Goal: Task Accomplishment & Management: Use online tool/utility

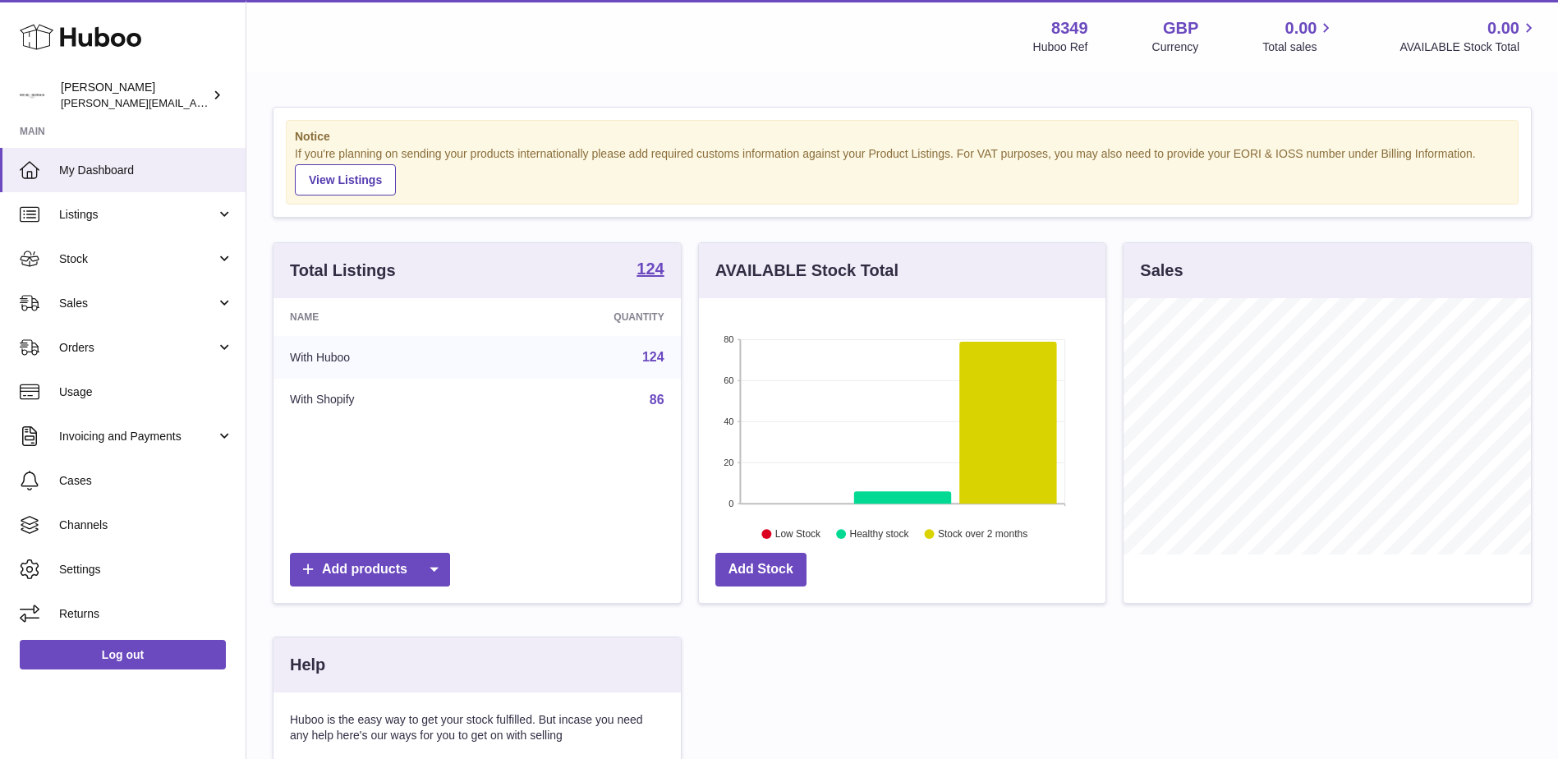
scroll to position [256, 407]
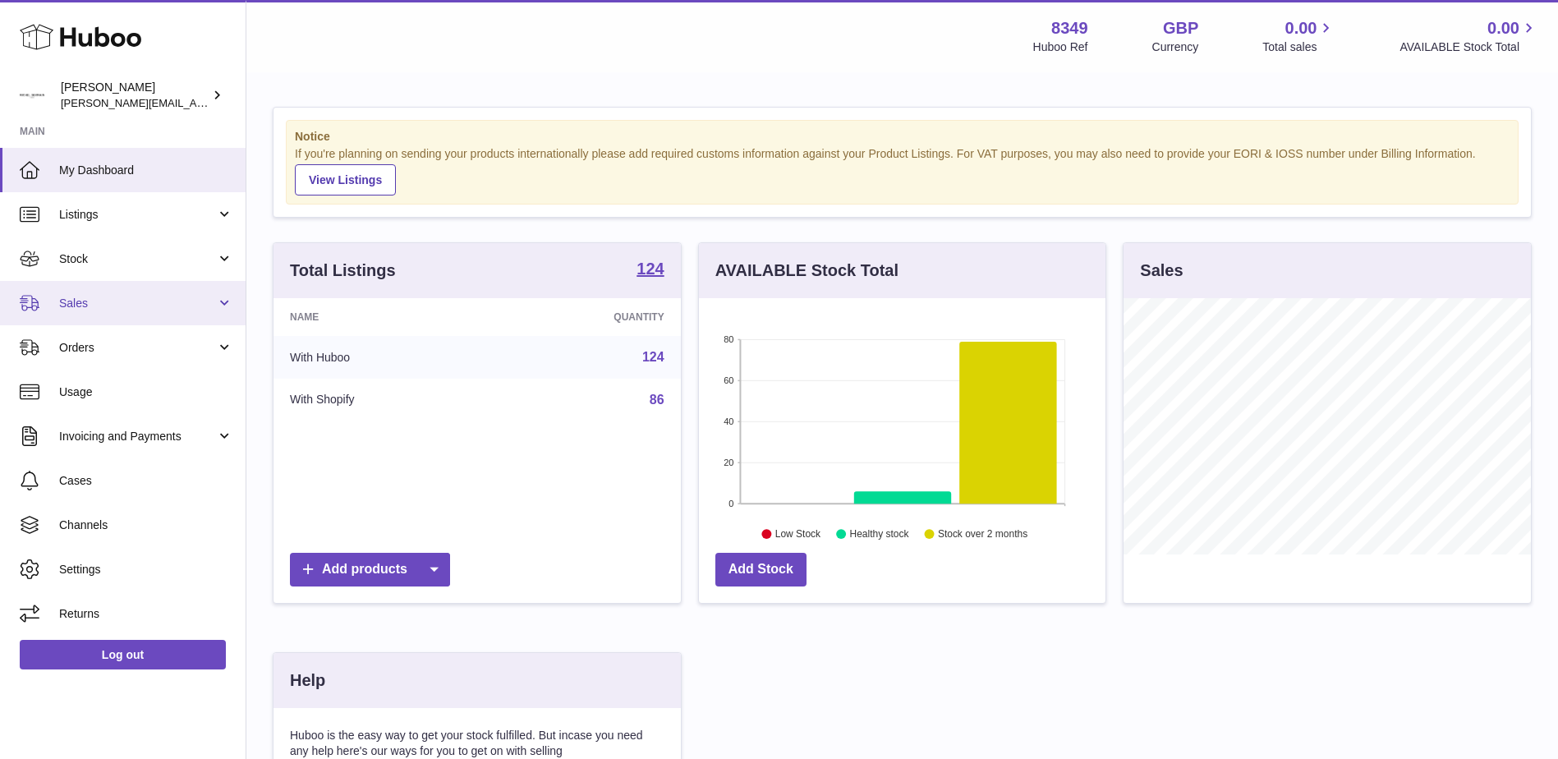
click at [74, 306] on span "Sales" at bounding box center [137, 304] width 157 height 16
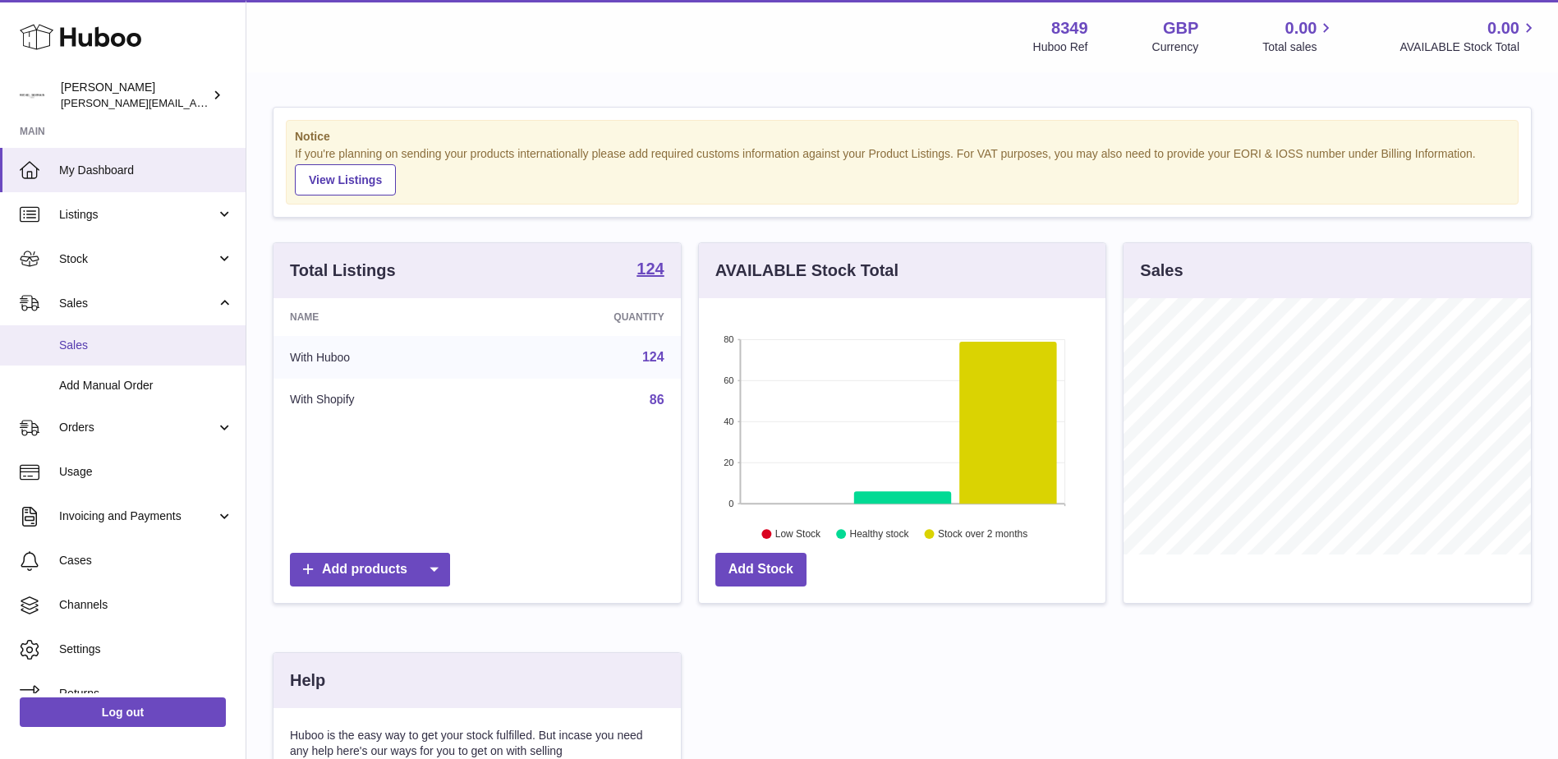
click at [77, 346] on span "Sales" at bounding box center [146, 346] width 174 height 16
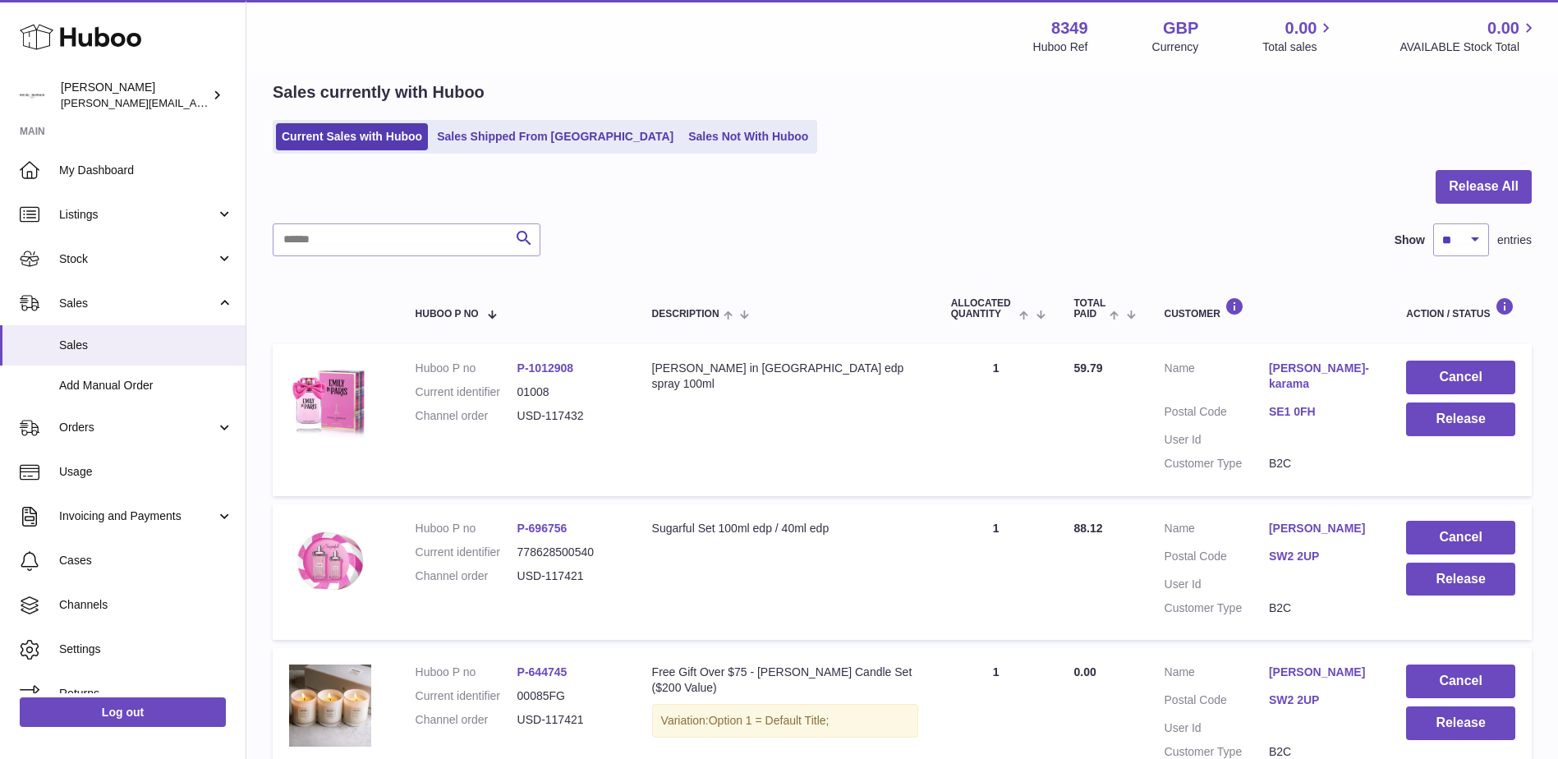
scroll to position [67, 0]
click at [683, 139] on link "Sales Not With Huboo" at bounding box center [748, 137] width 131 height 27
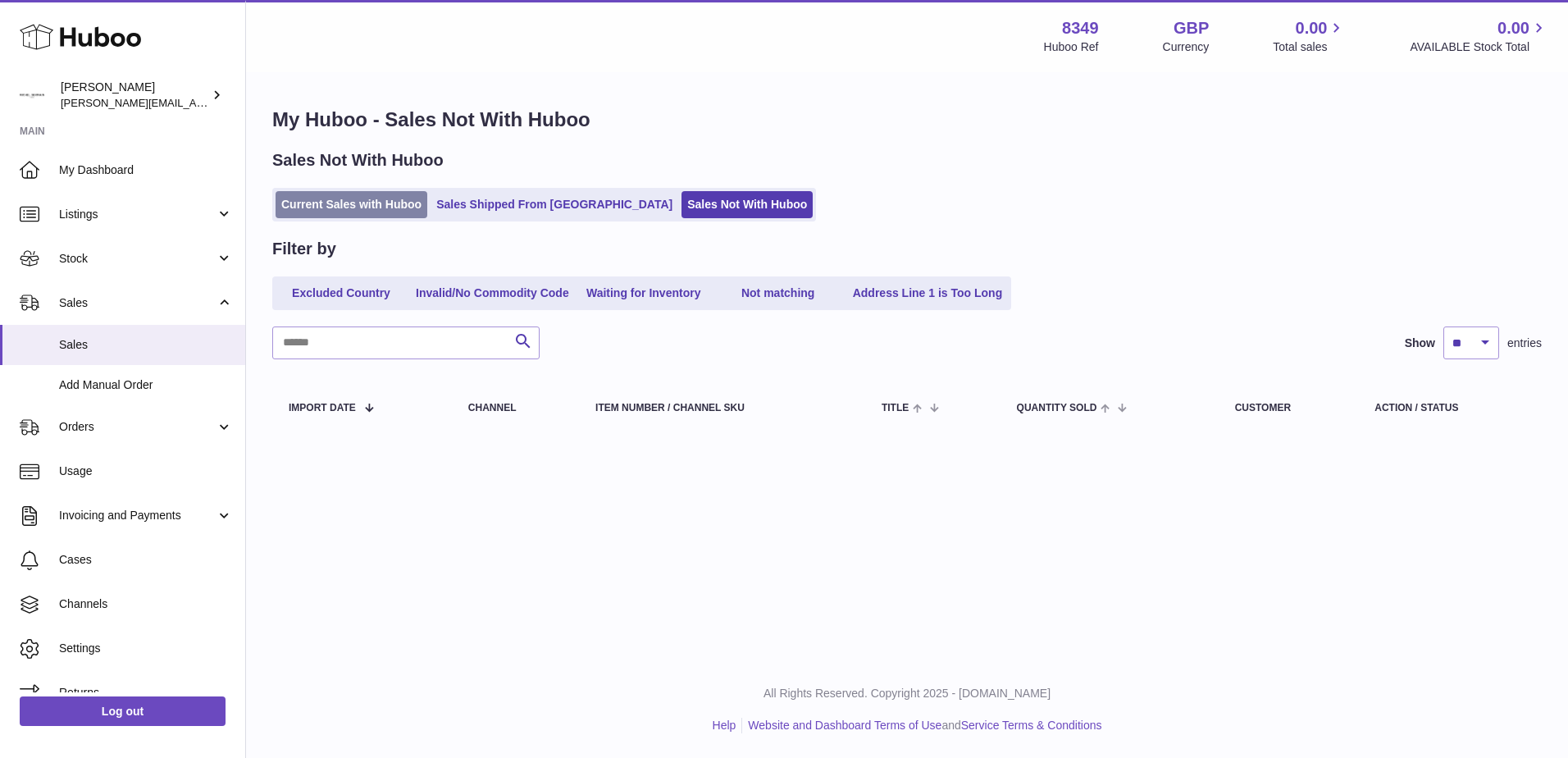
click at [382, 205] on link "Current Sales with Huboo" at bounding box center [351, 204] width 152 height 27
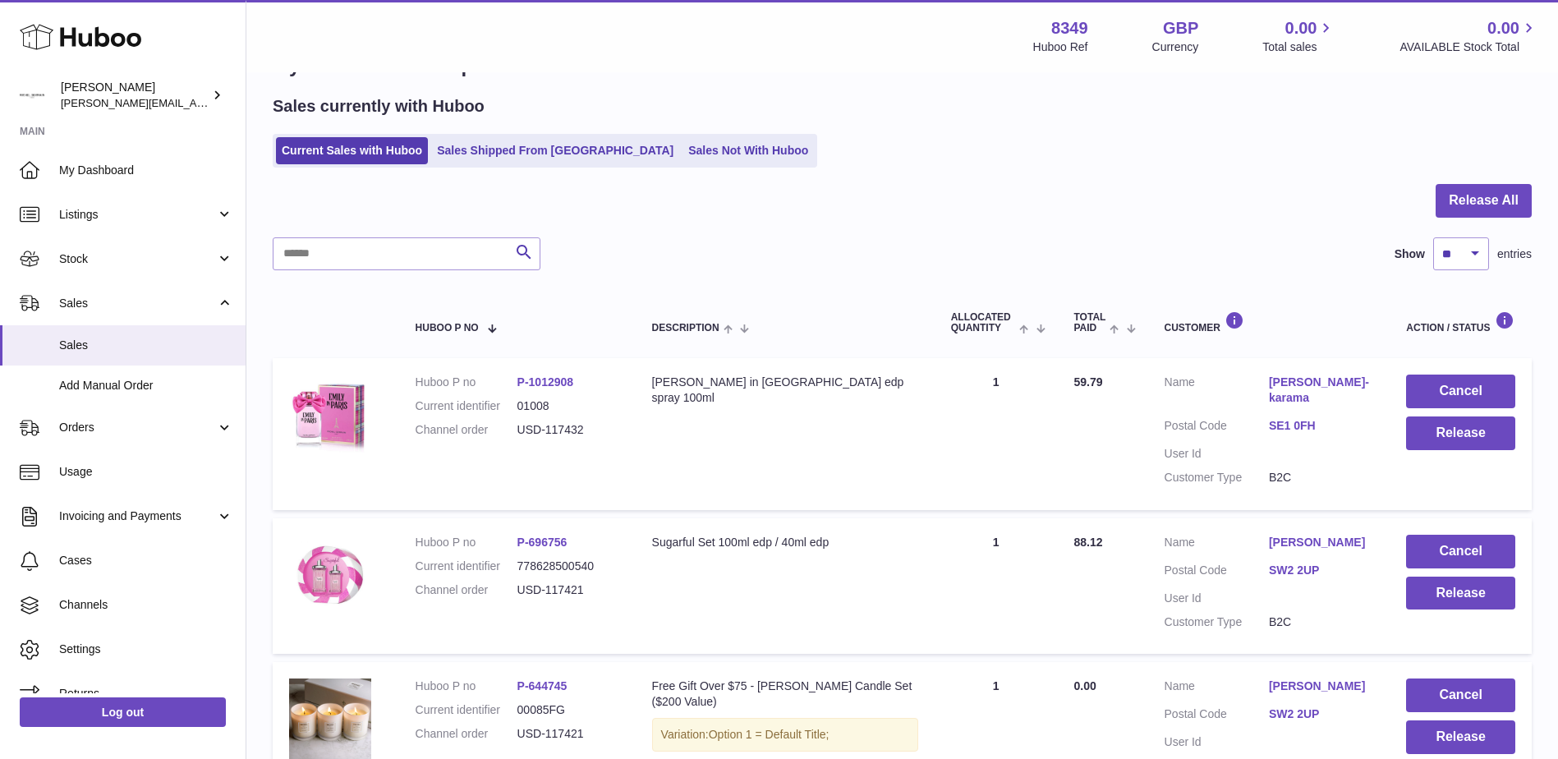
scroll to position [82, 0]
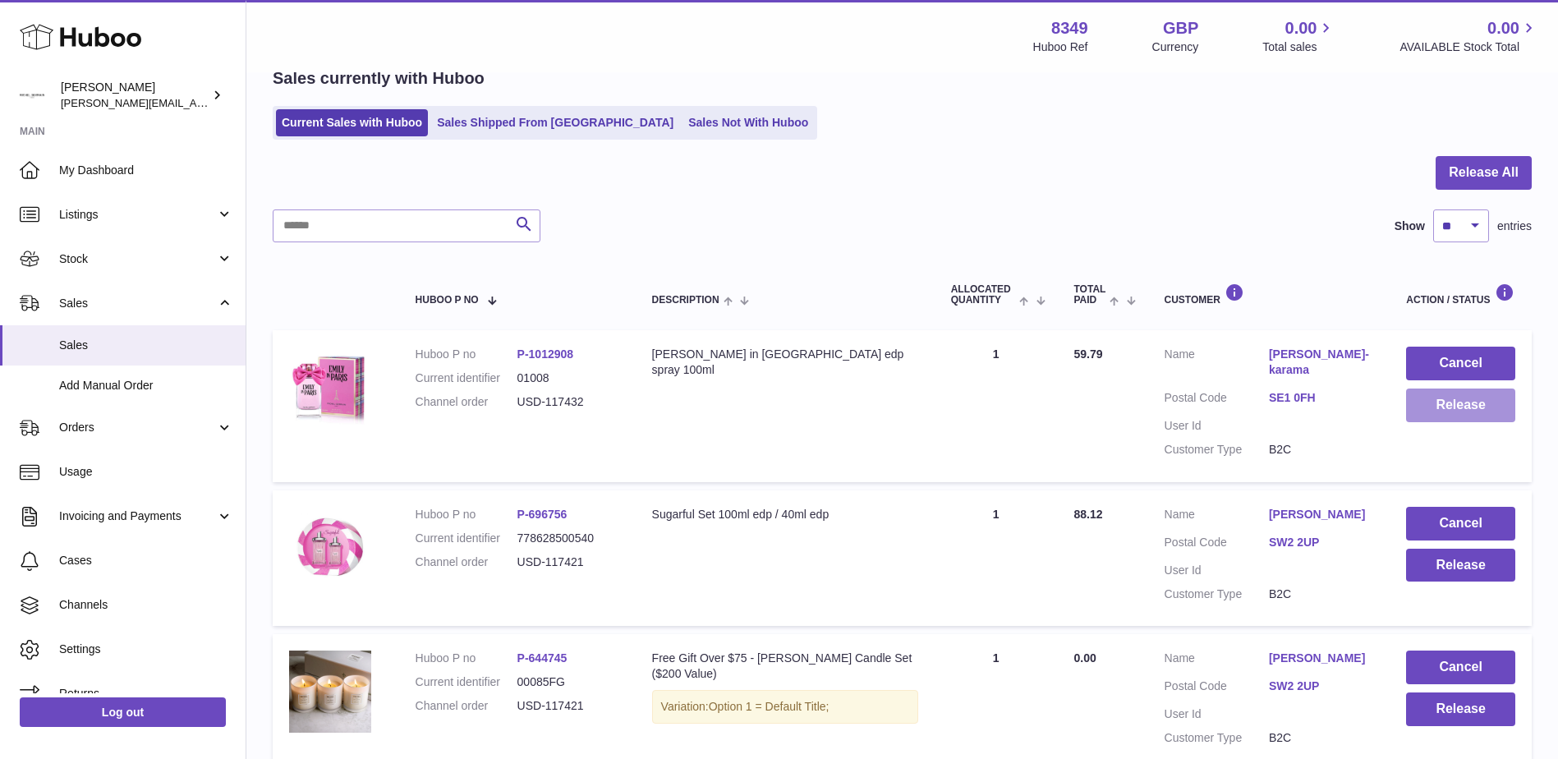
click at [1437, 408] on button "Release" at bounding box center [1460, 406] width 109 height 34
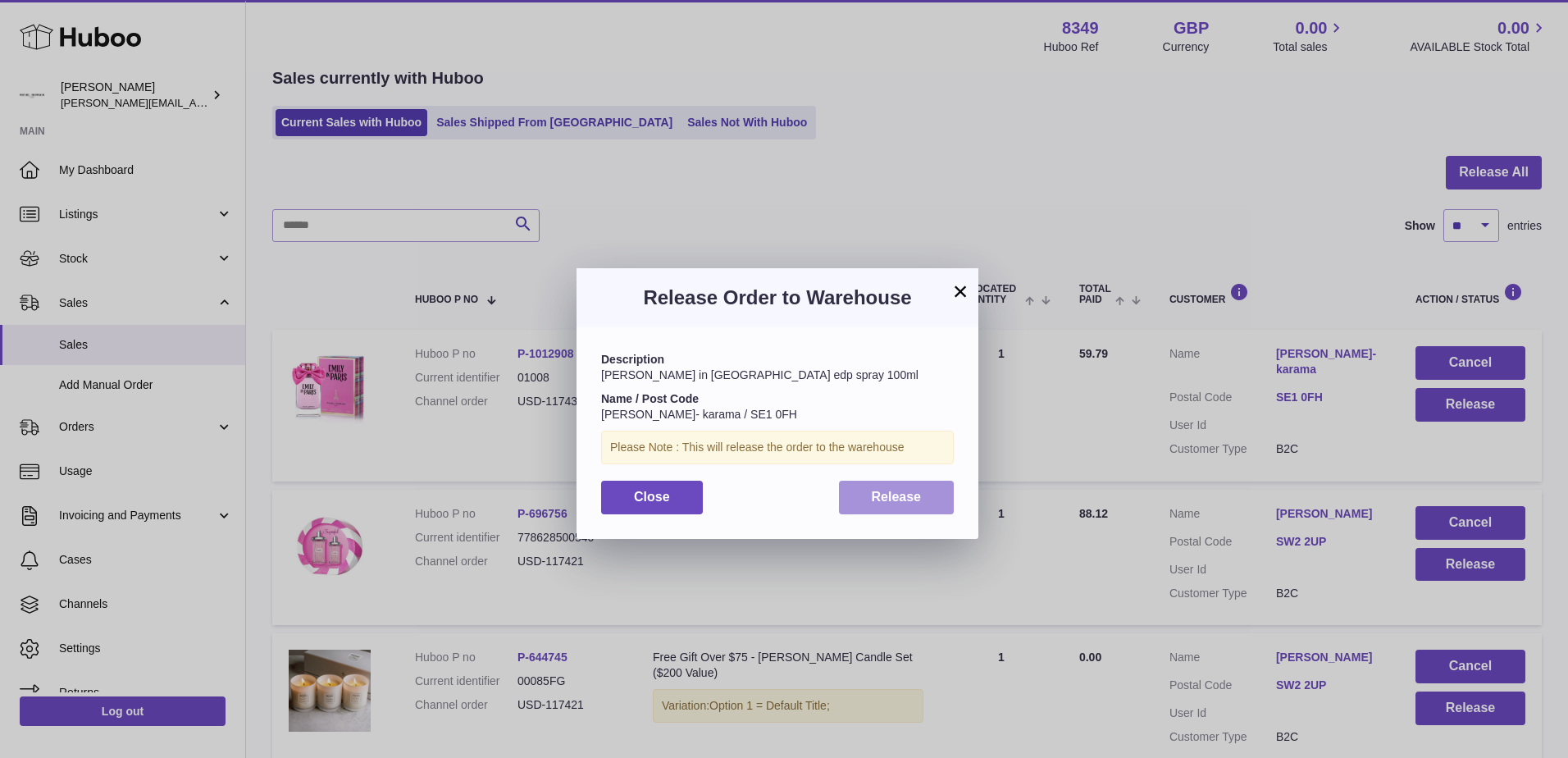
click at [887, 497] on span "Release" at bounding box center [896, 496] width 50 height 14
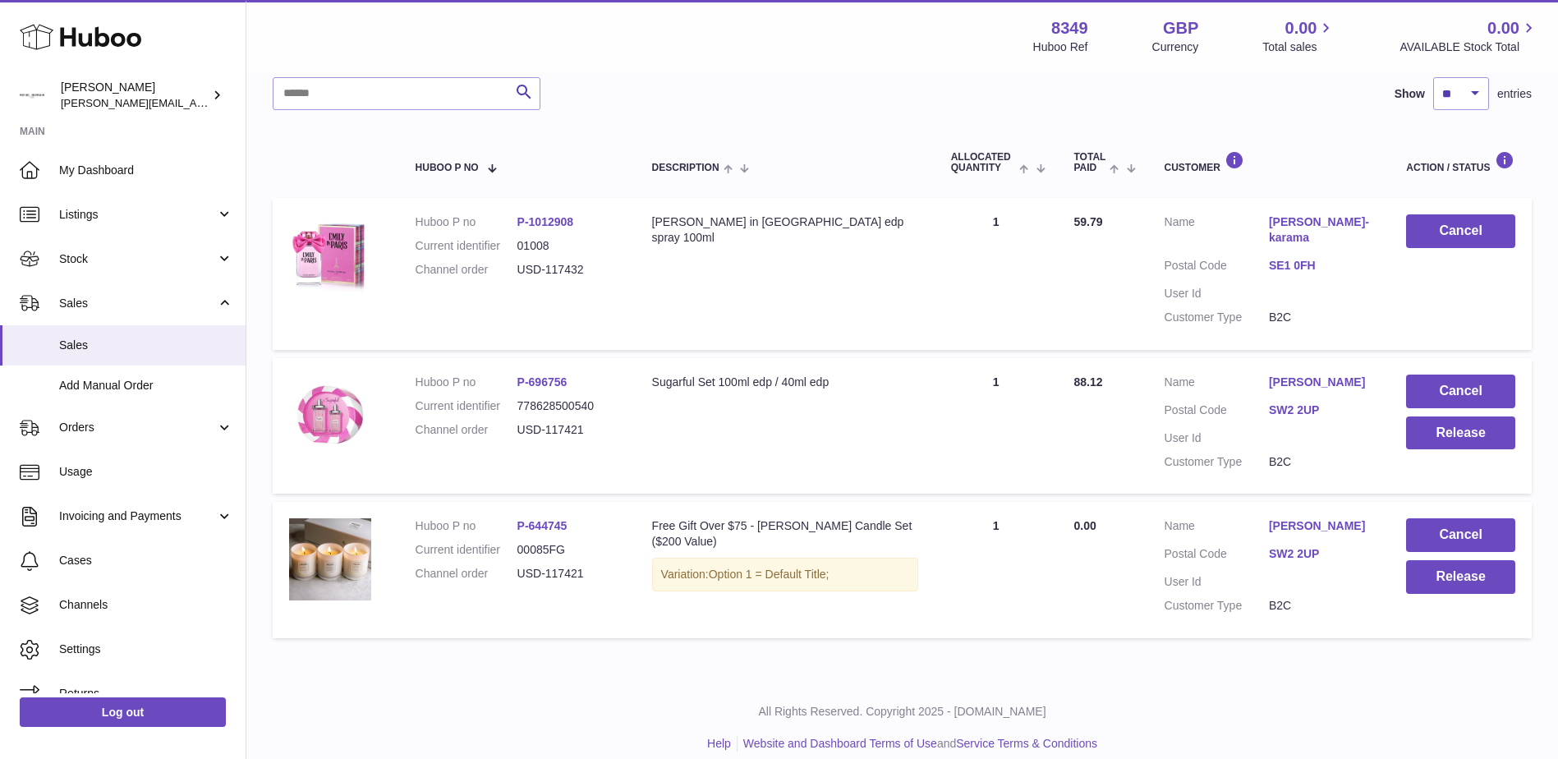
scroll to position [232, 0]
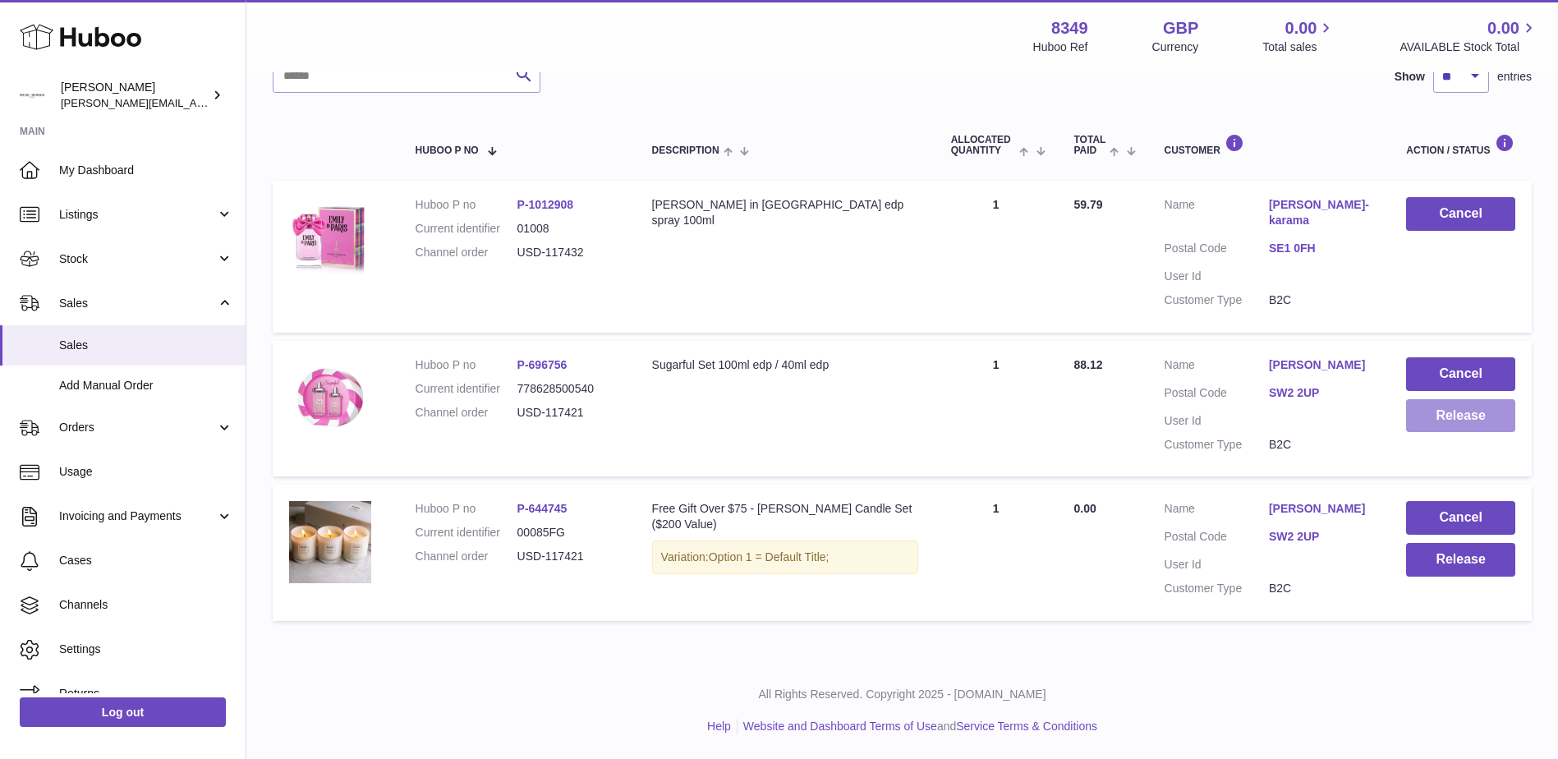
click at [1455, 417] on button "Release" at bounding box center [1460, 416] width 109 height 34
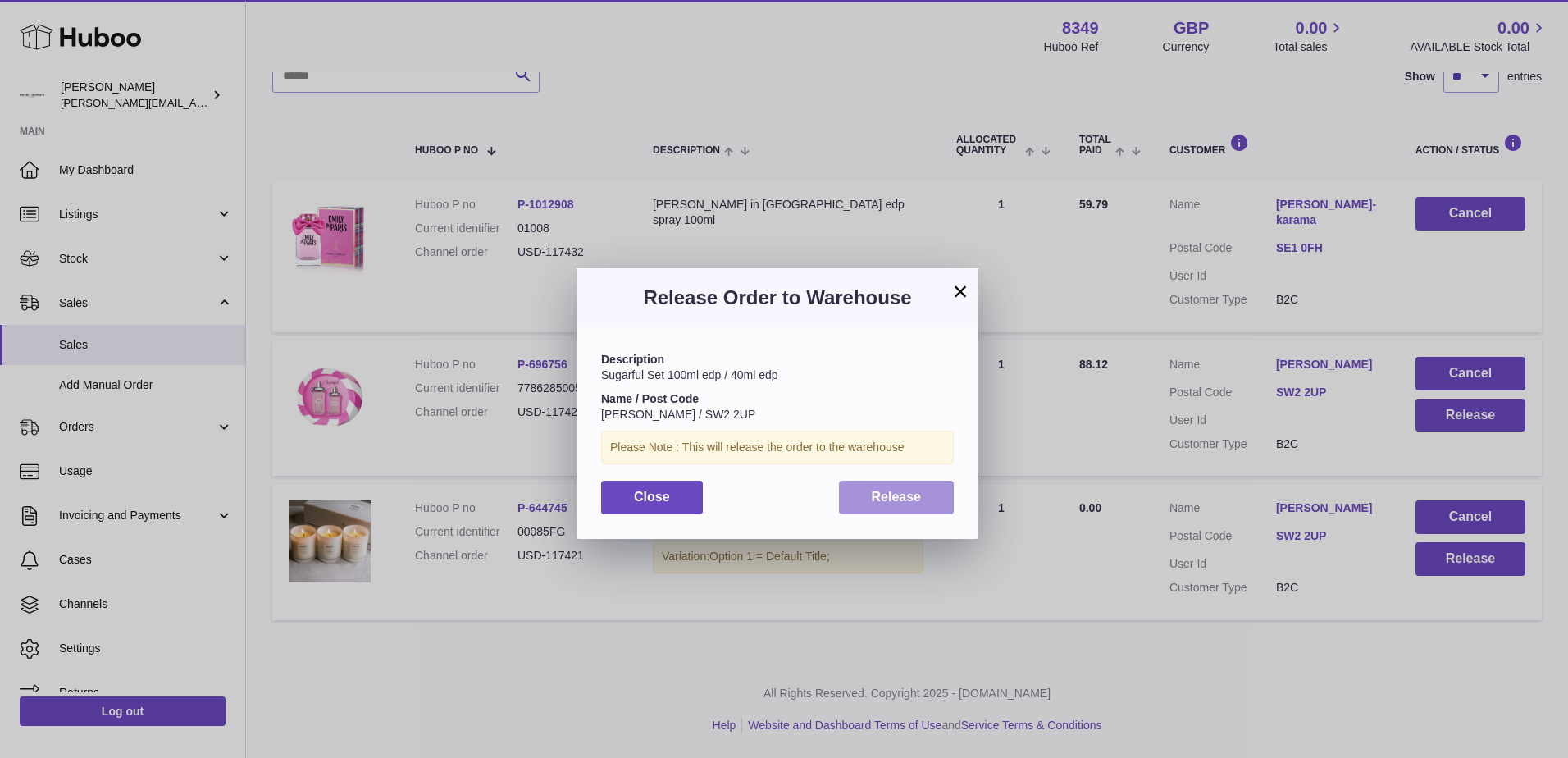
click at [874, 496] on span "Release" at bounding box center [896, 496] width 50 height 14
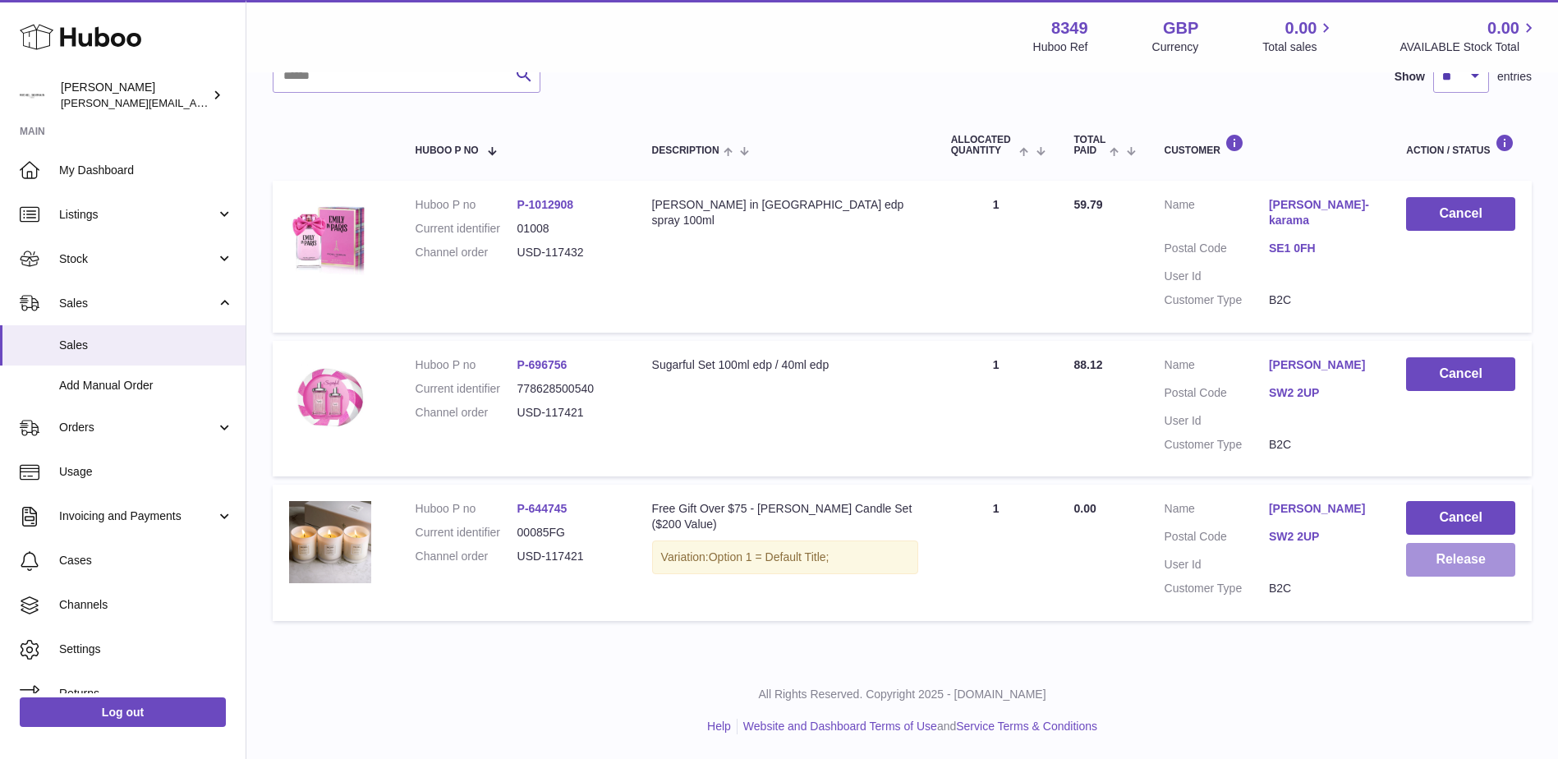
click at [1443, 554] on button "Release" at bounding box center [1460, 560] width 109 height 34
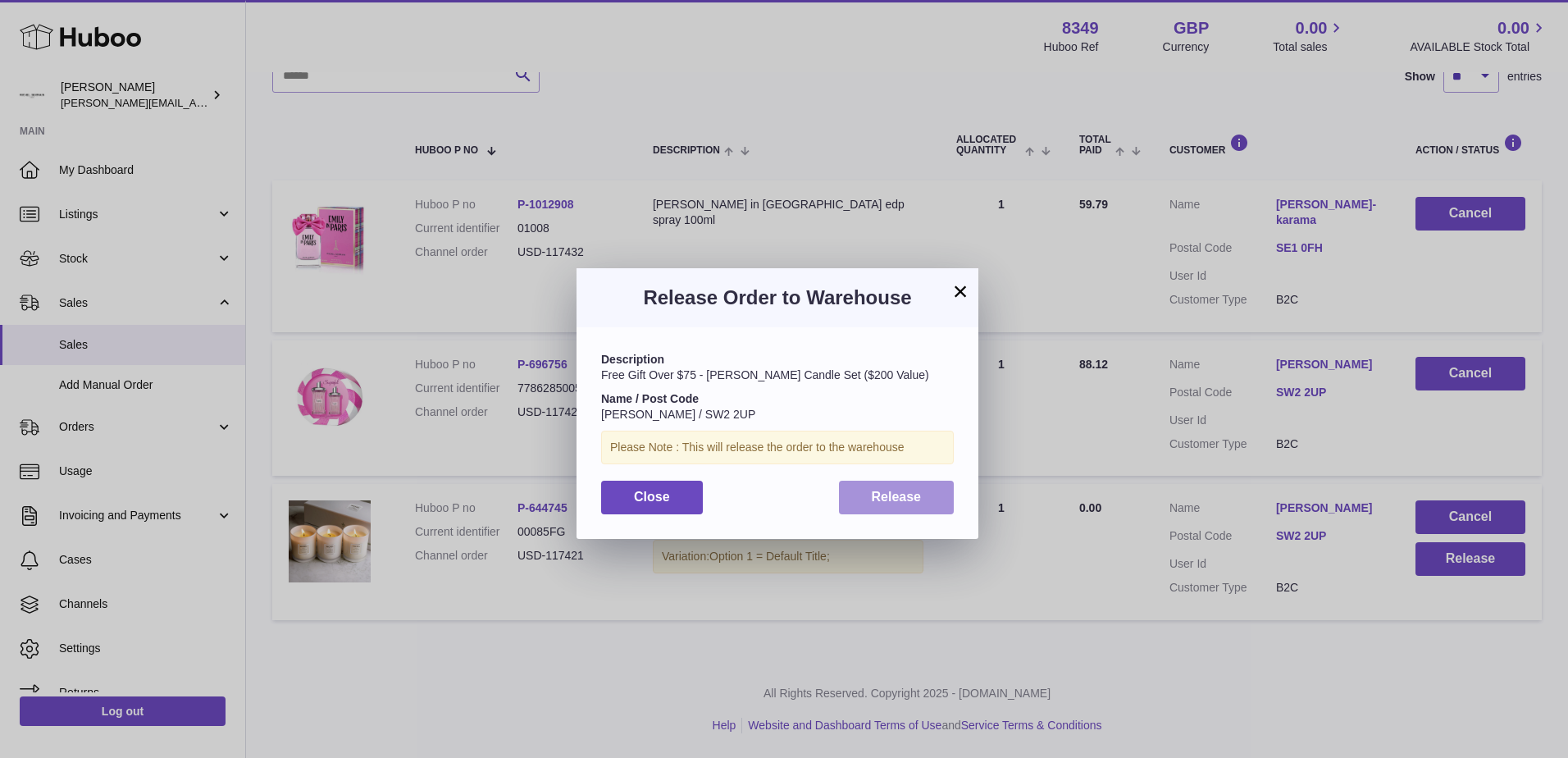
click at [902, 495] on span "Release" at bounding box center [896, 496] width 50 height 14
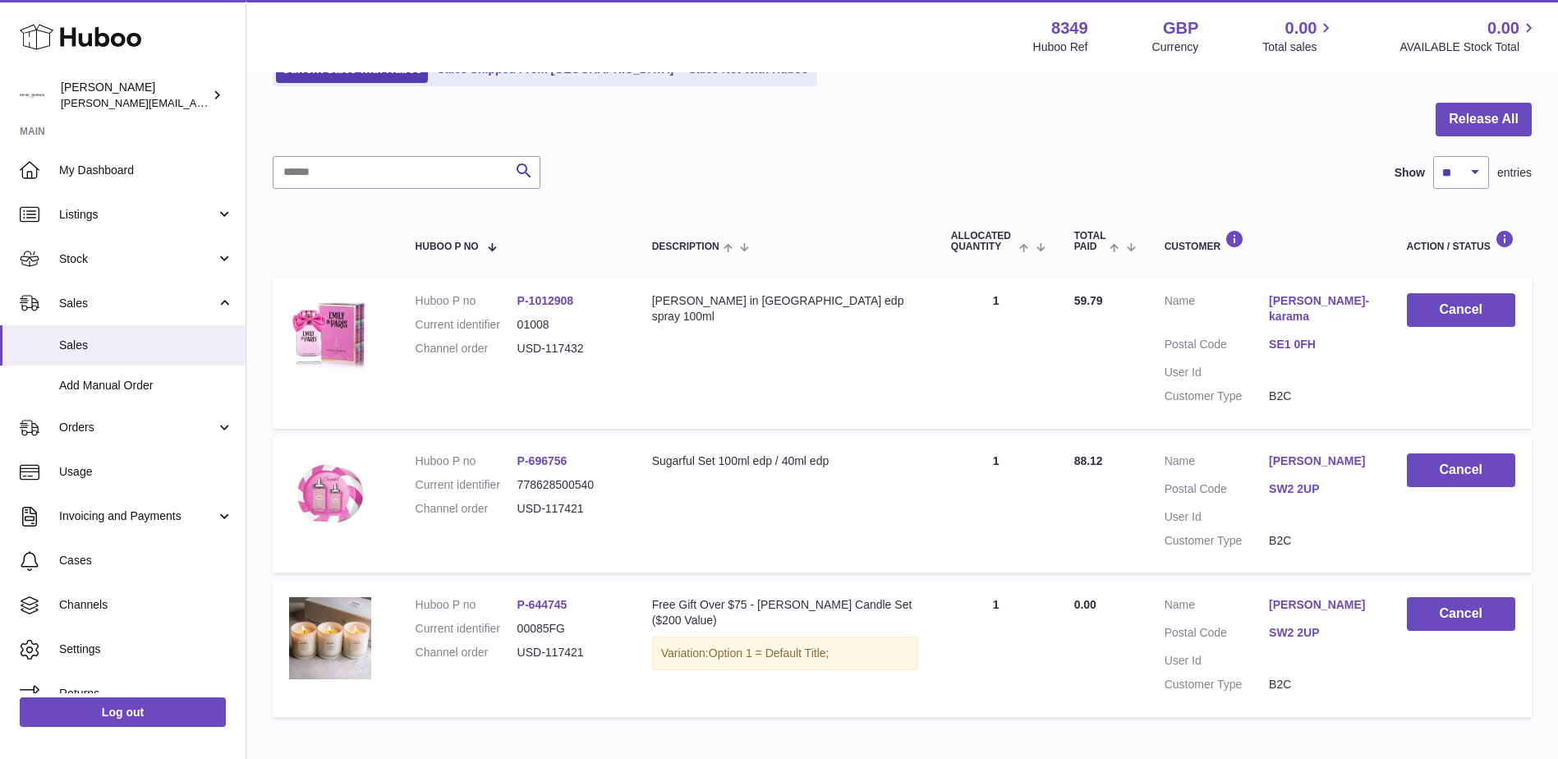
scroll to position [164, 0]
